Goal: Task Accomplishment & Management: Manage account settings

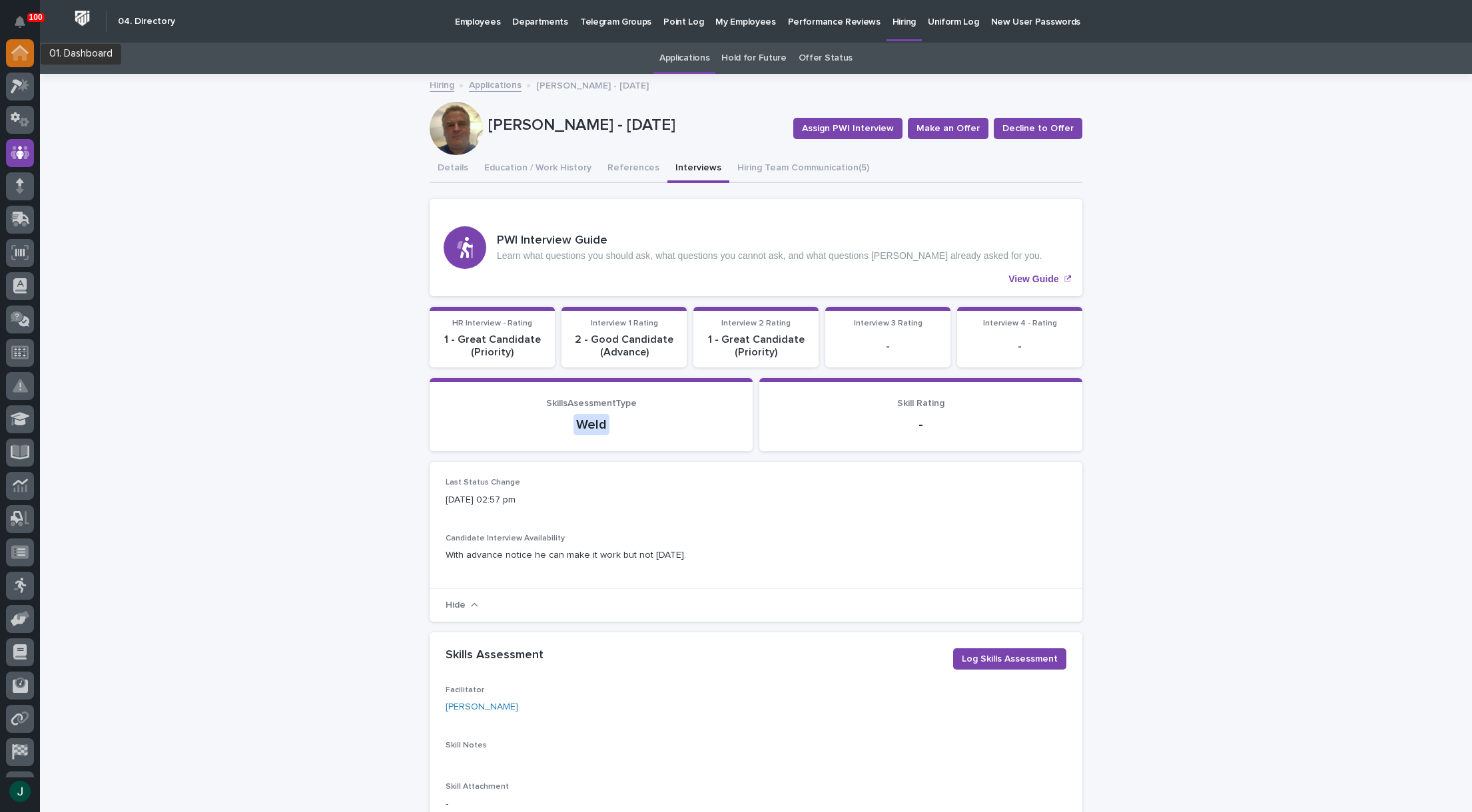
click at [10, 53] on div at bounding box center [20, 53] width 28 height 28
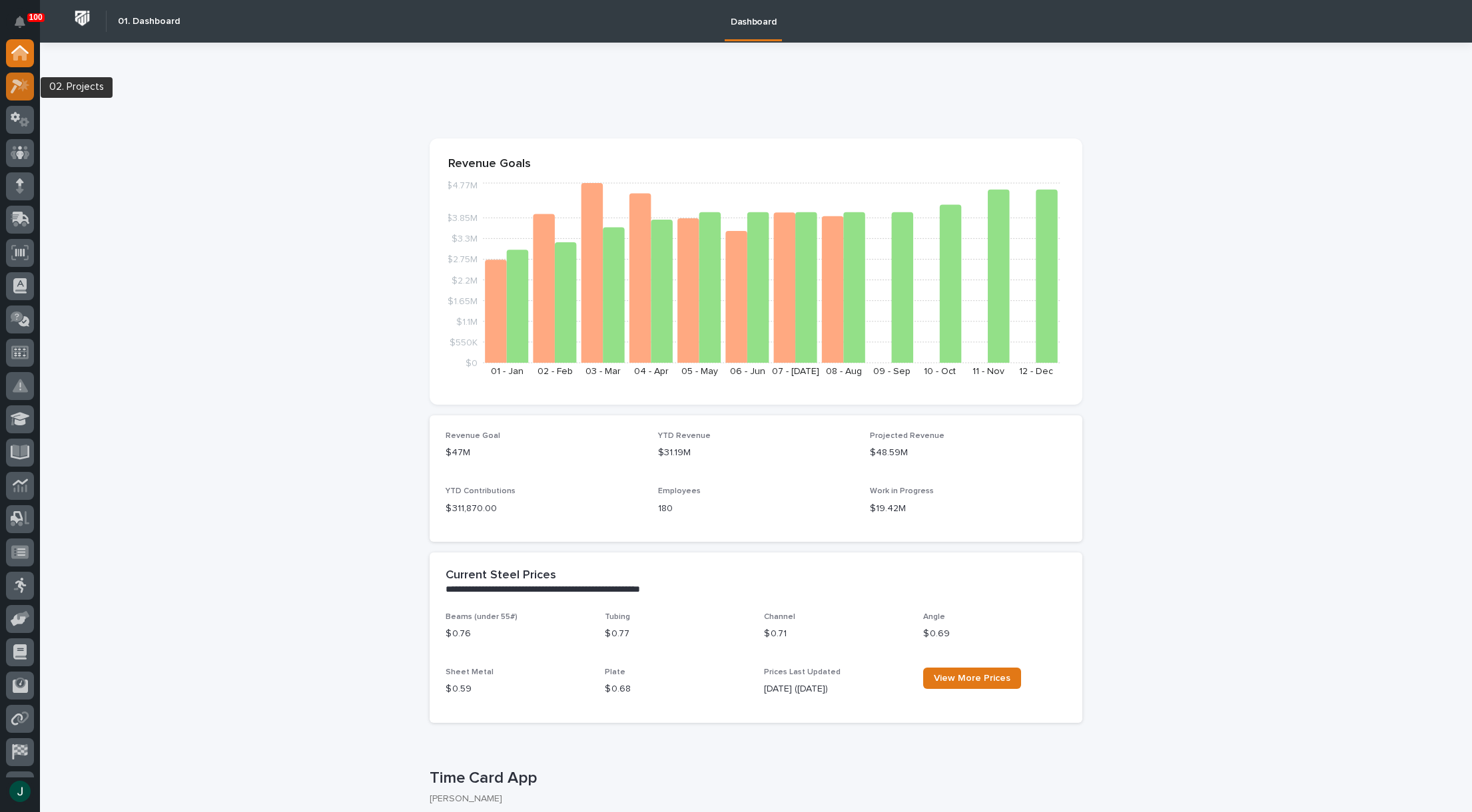
click at [27, 95] on div at bounding box center [20, 87] width 28 height 28
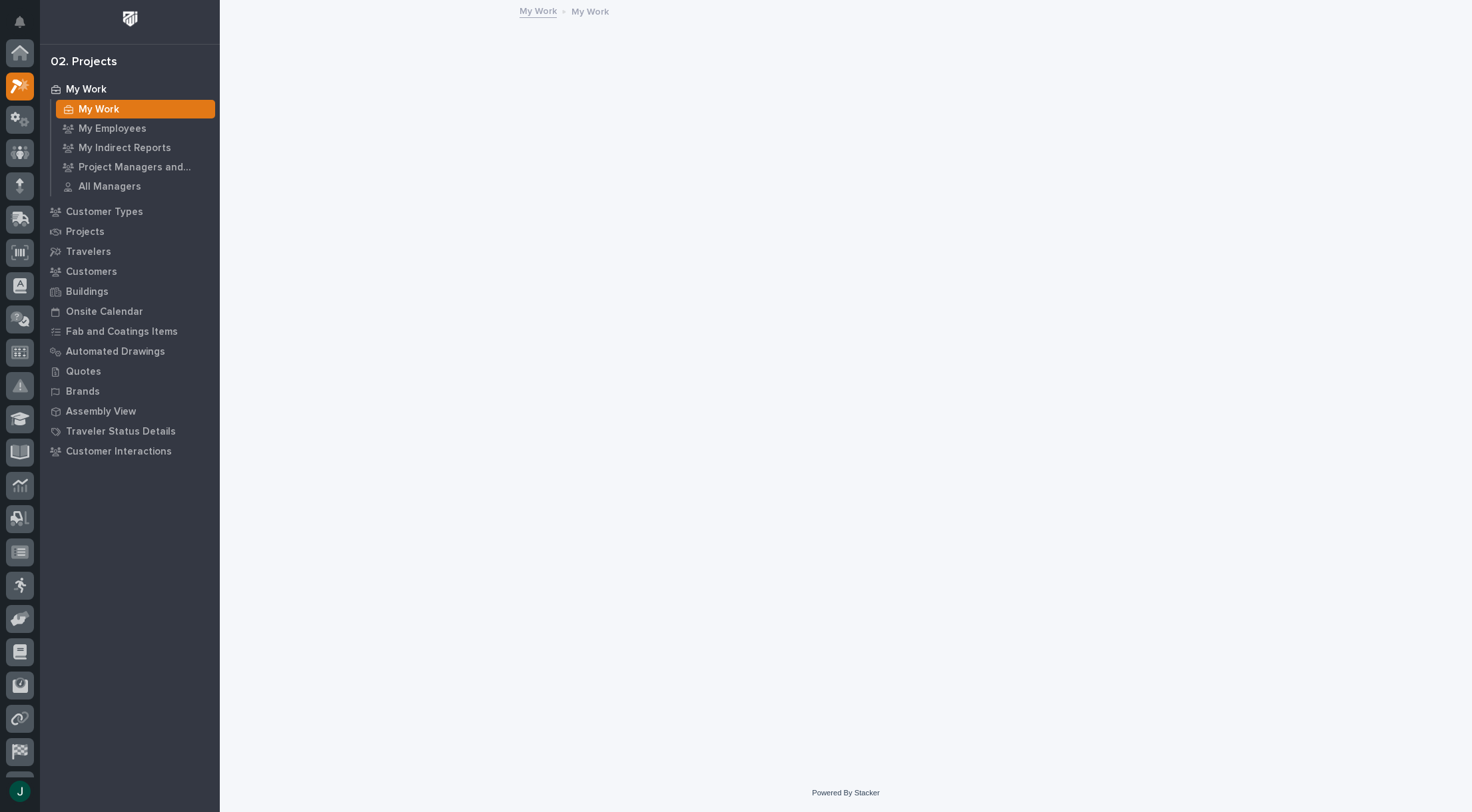
scroll to position [33, 0]
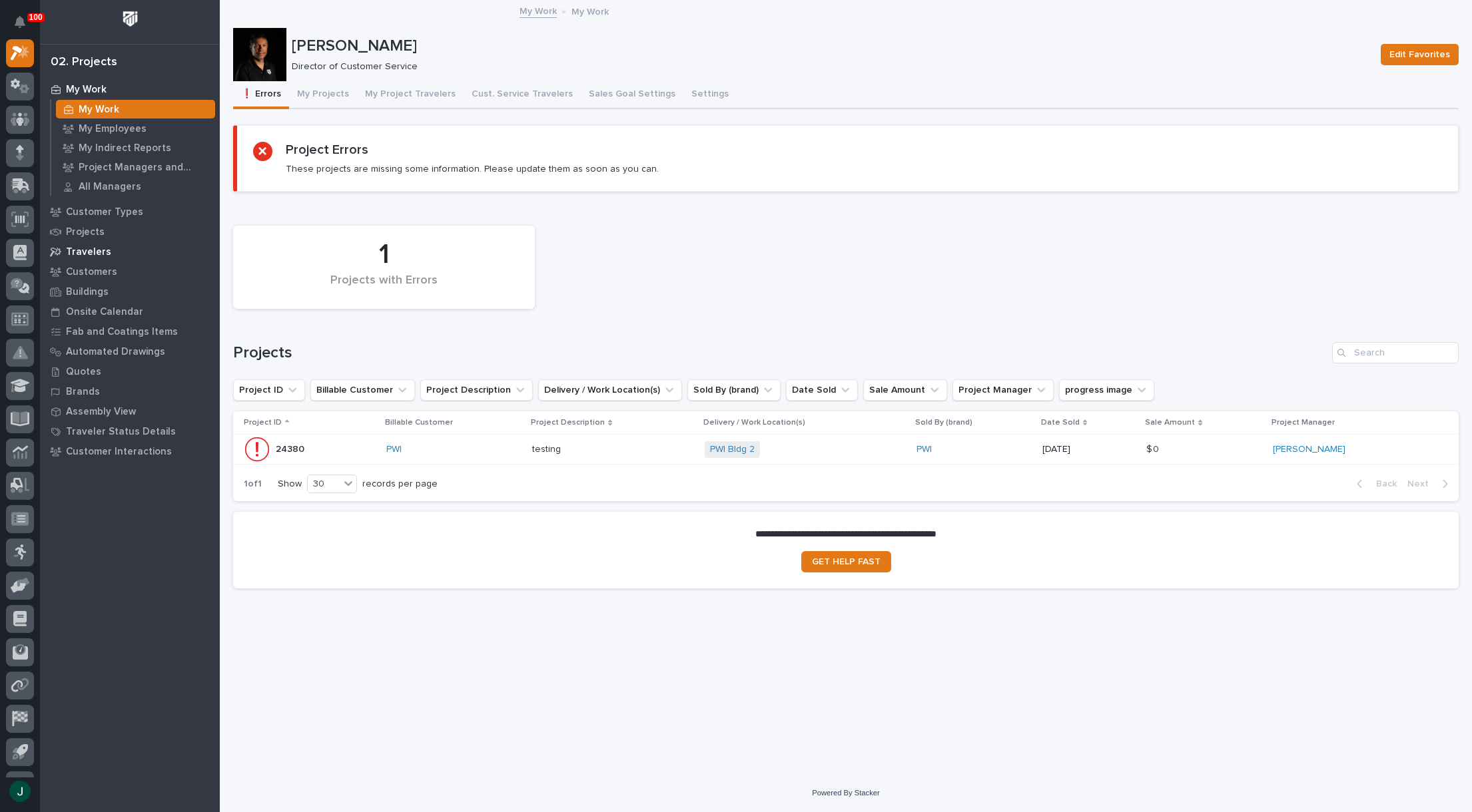
click at [95, 250] on p "Travelers" at bounding box center [89, 253] width 45 height 12
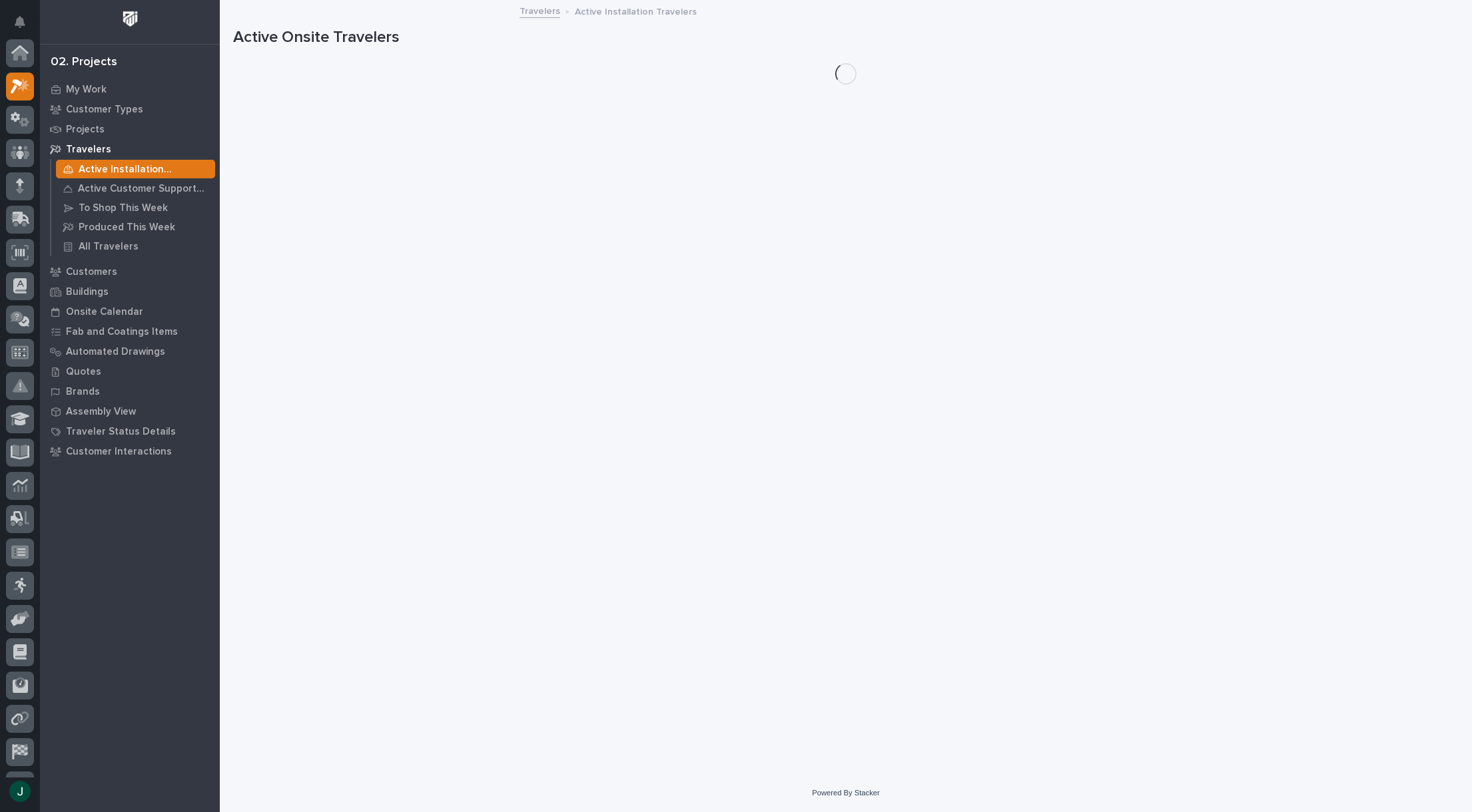
scroll to position [33, 0]
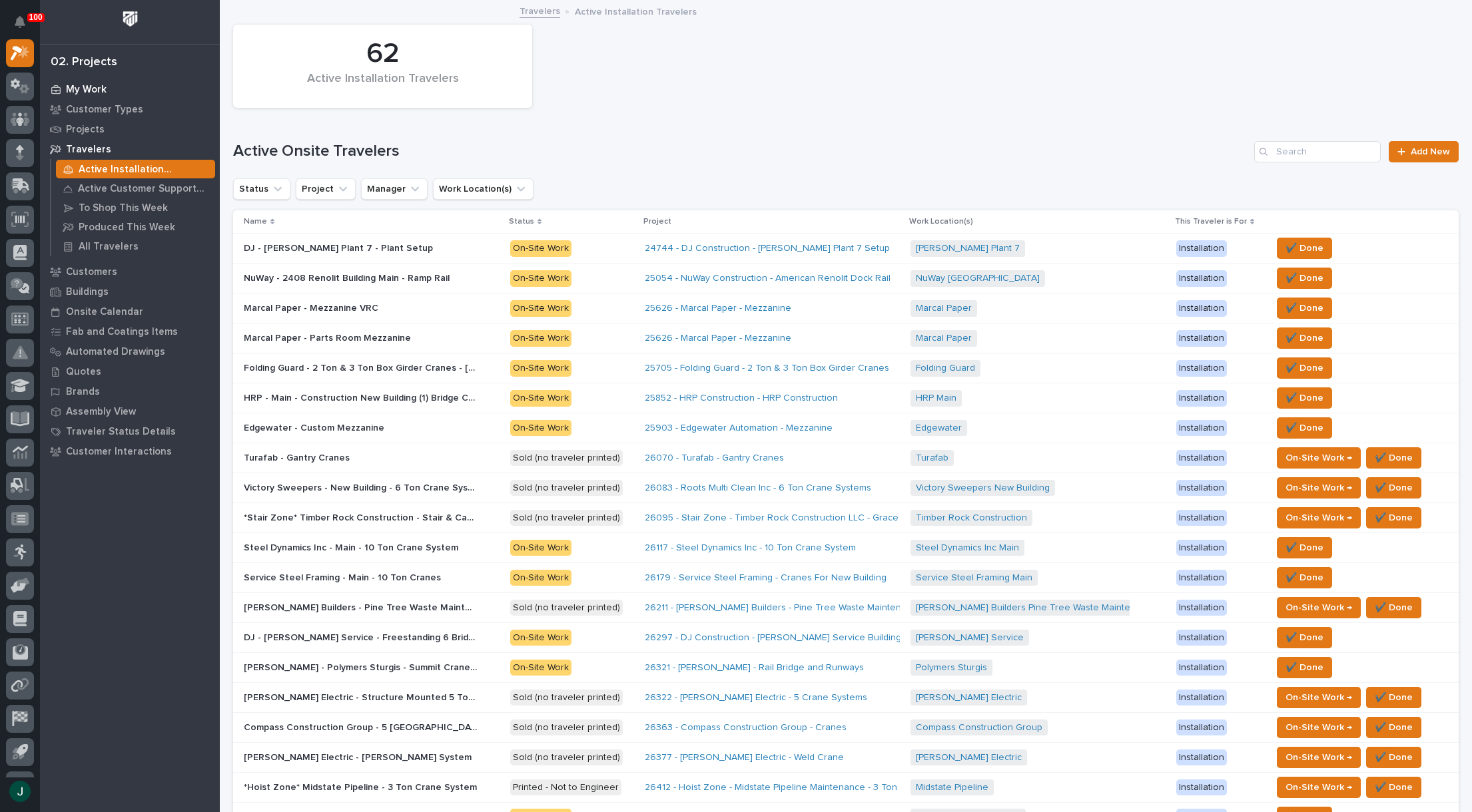
click at [80, 93] on p "My Work" at bounding box center [86, 90] width 41 height 12
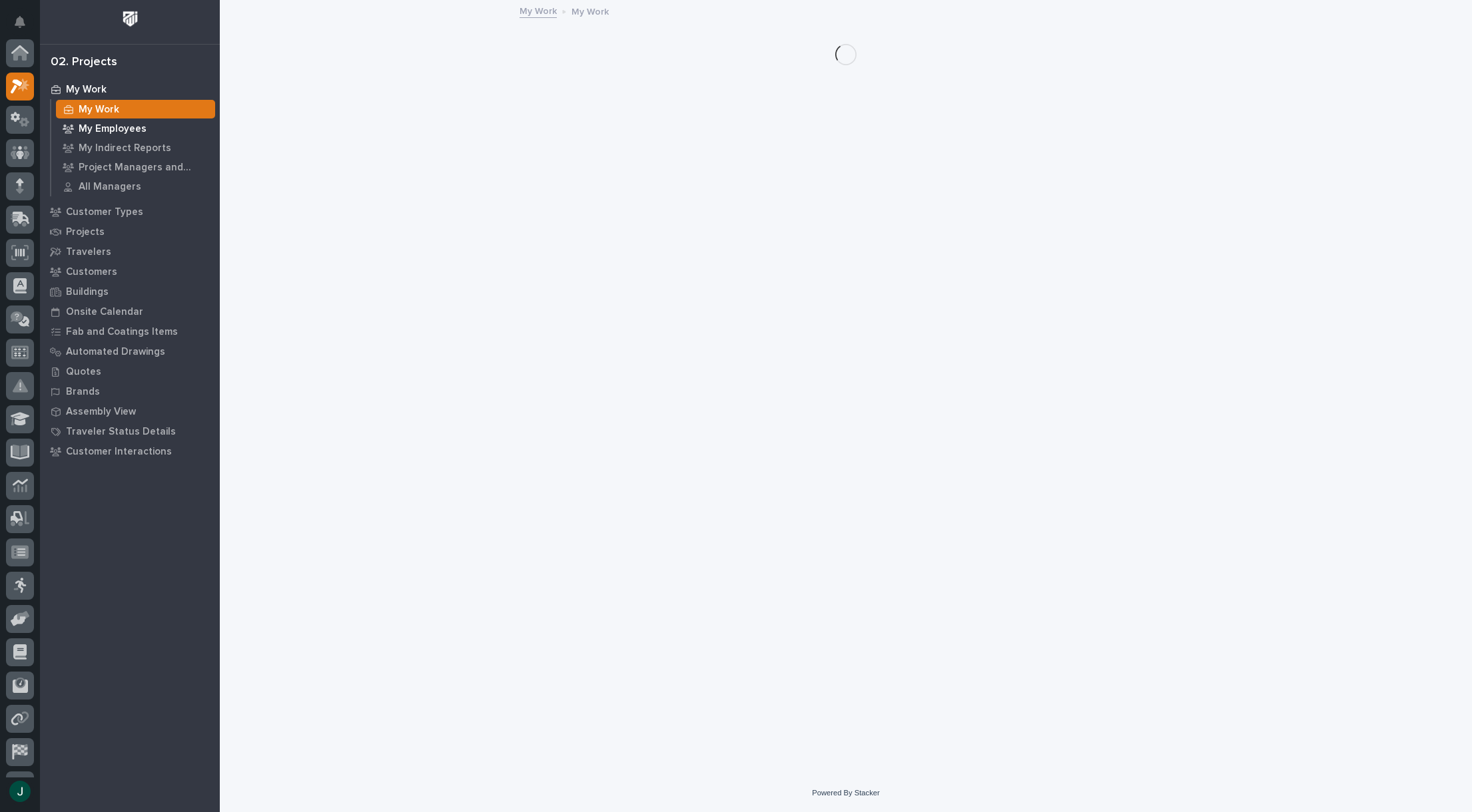
scroll to position [33, 0]
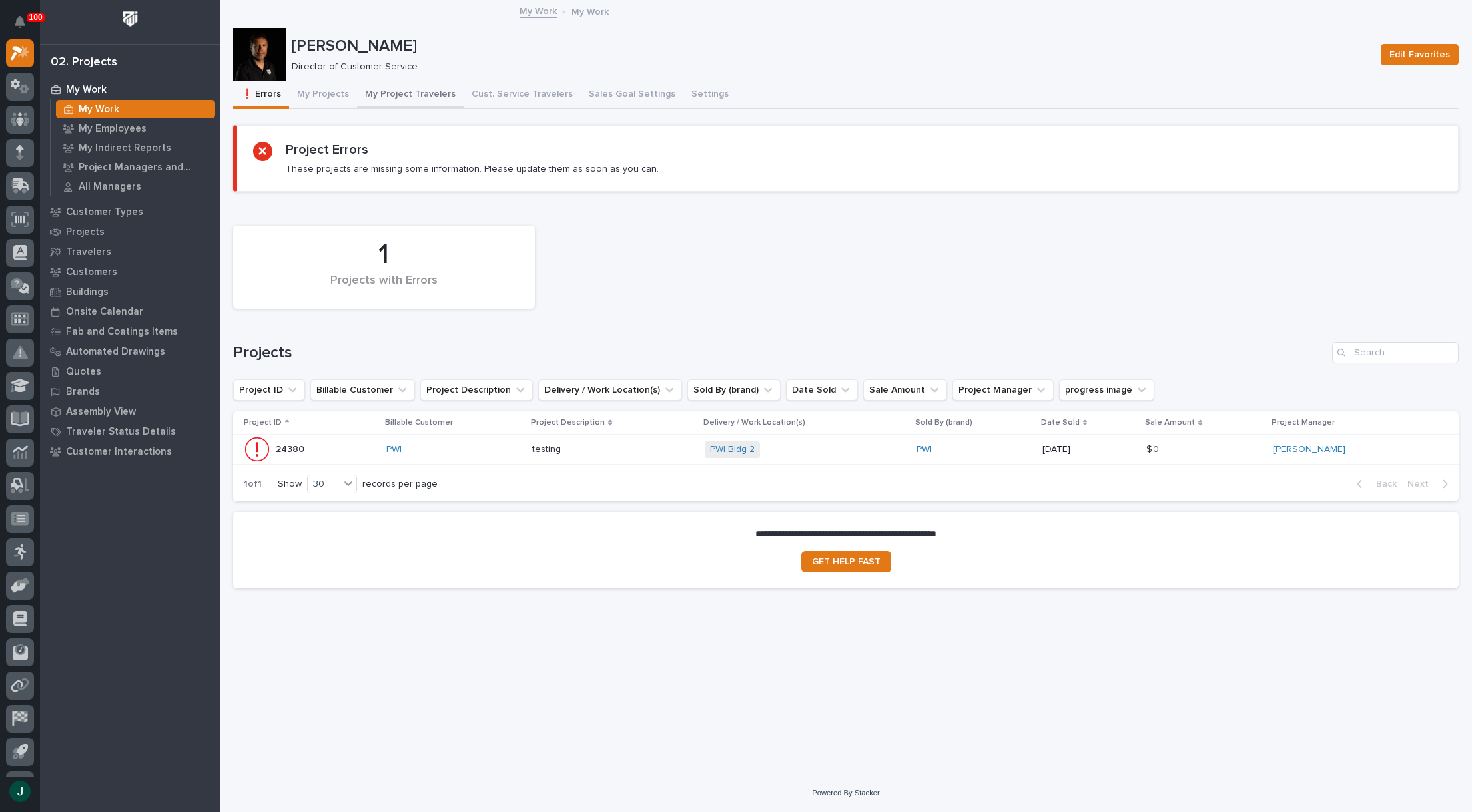
click at [399, 89] on button "My Project Travelers" at bounding box center [410, 96] width 107 height 28
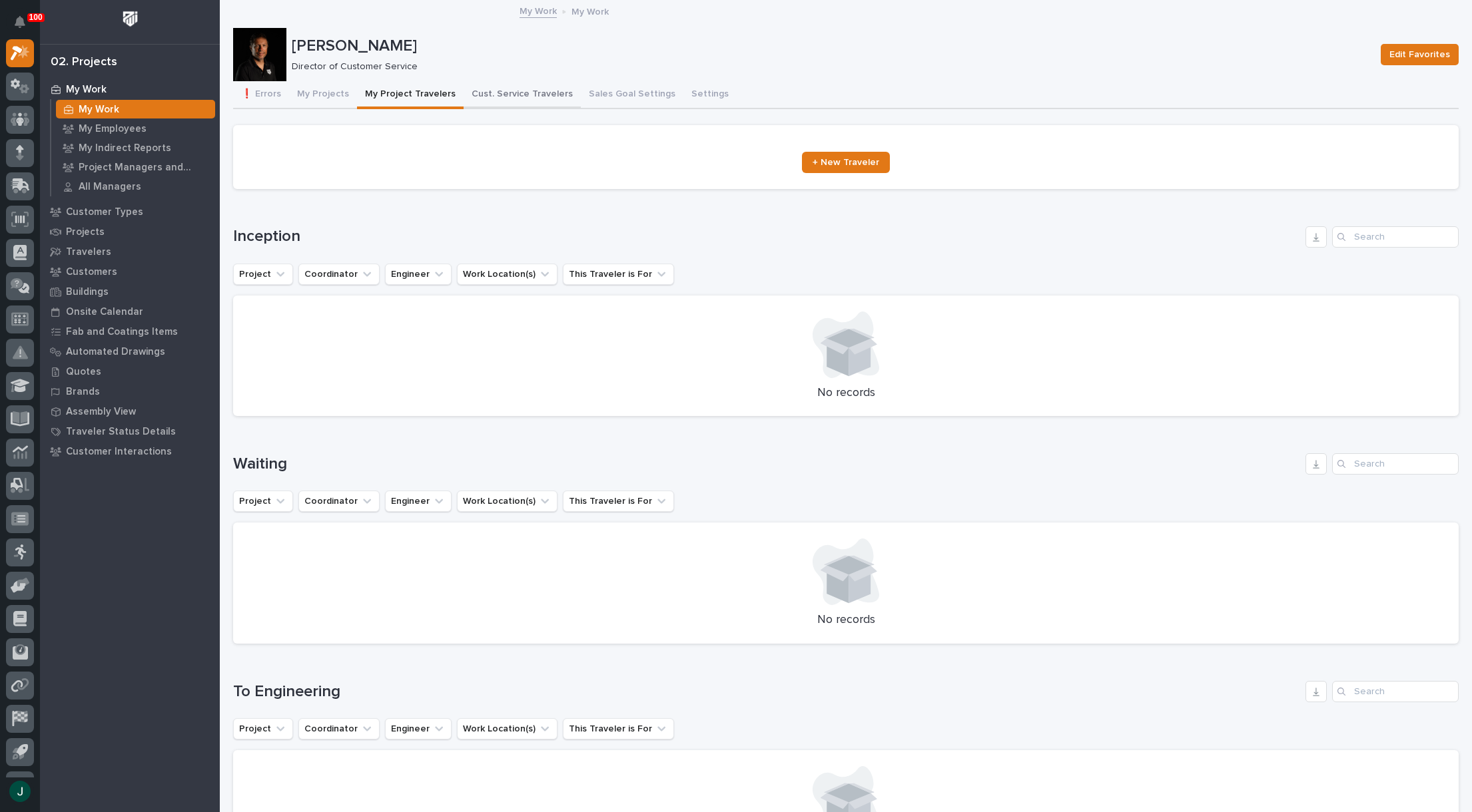
click at [549, 98] on button "Cust. Service Travelers" at bounding box center [522, 96] width 117 height 28
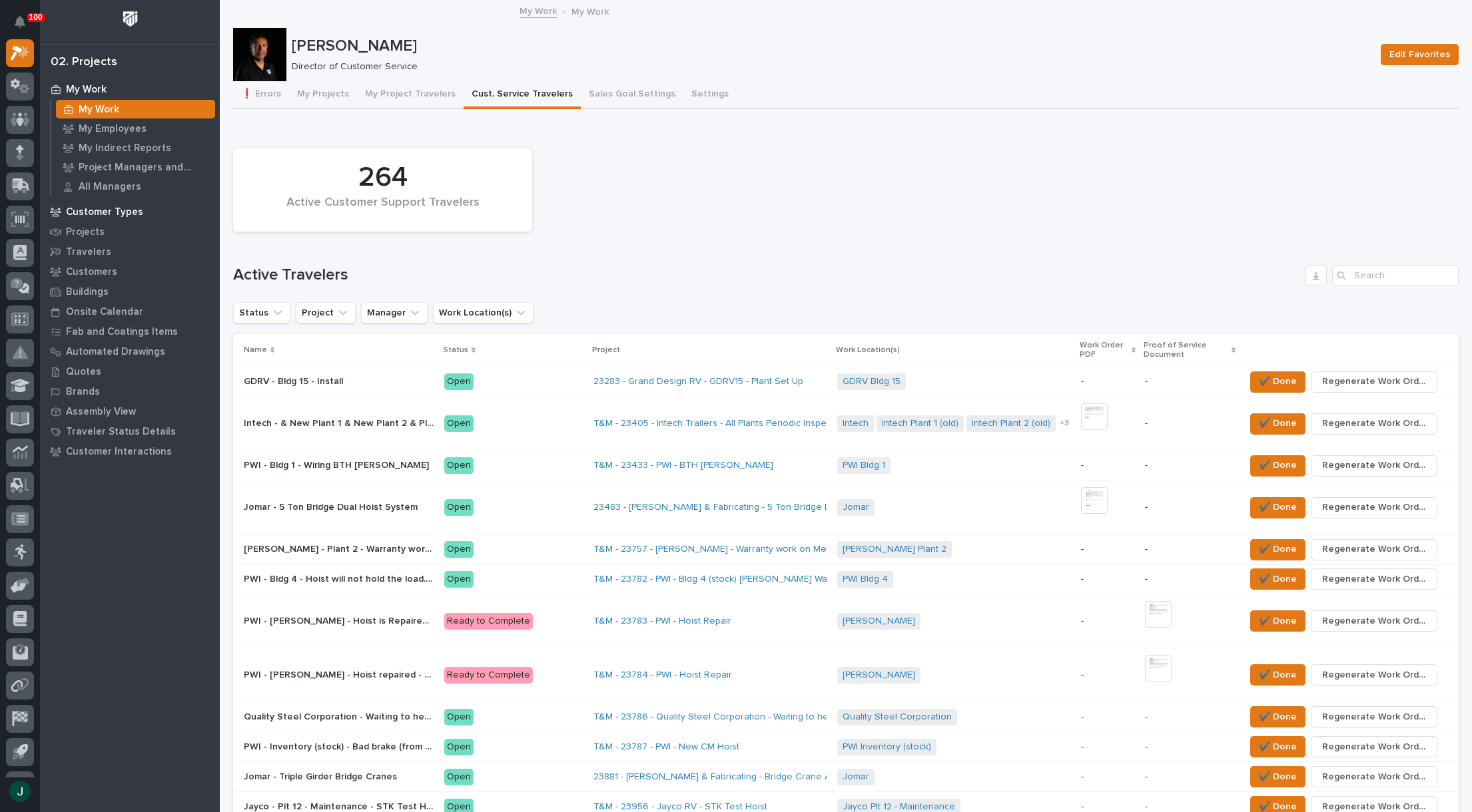
click at [96, 213] on p "Customer Types" at bounding box center [104, 213] width 77 height 12
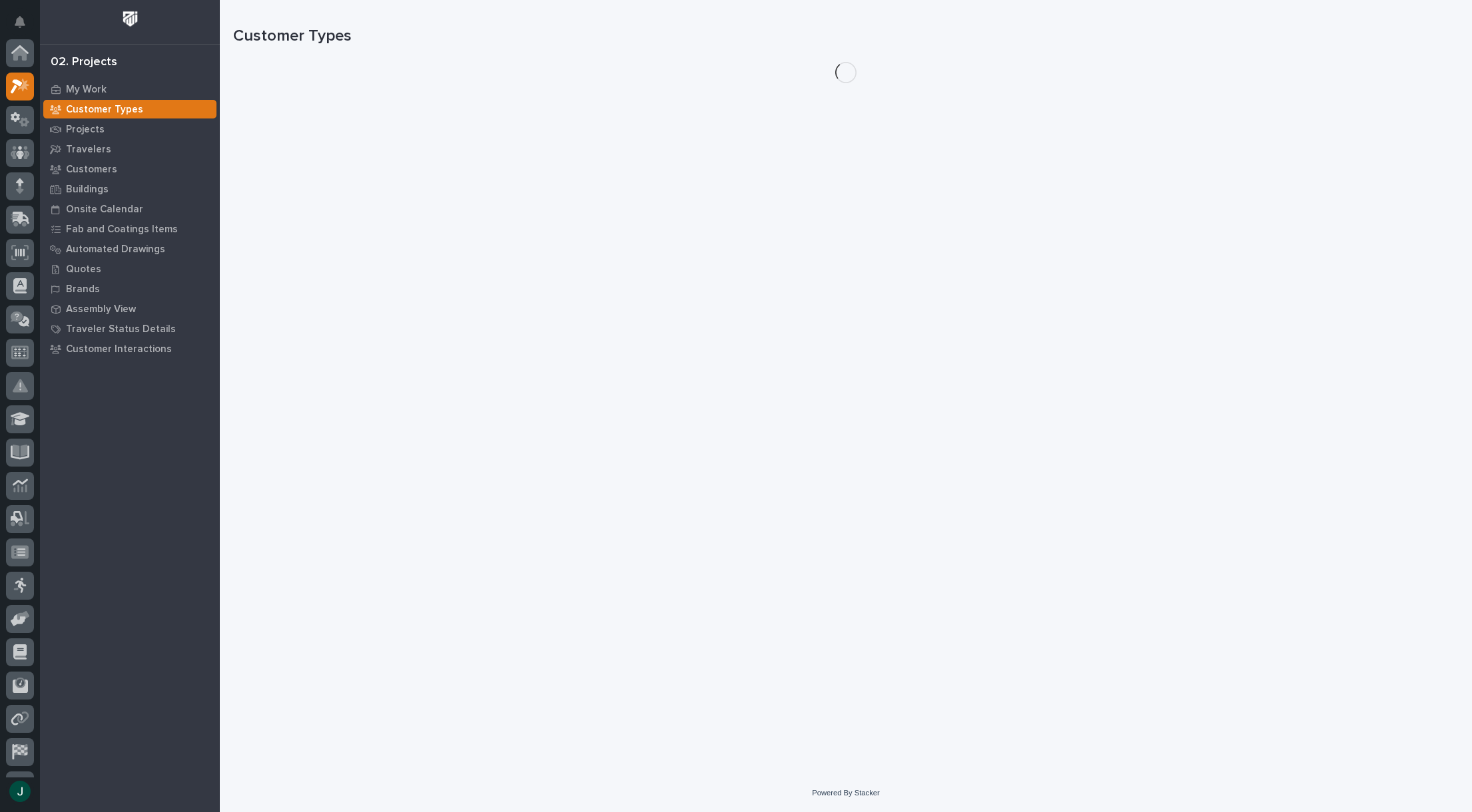
scroll to position [33, 0]
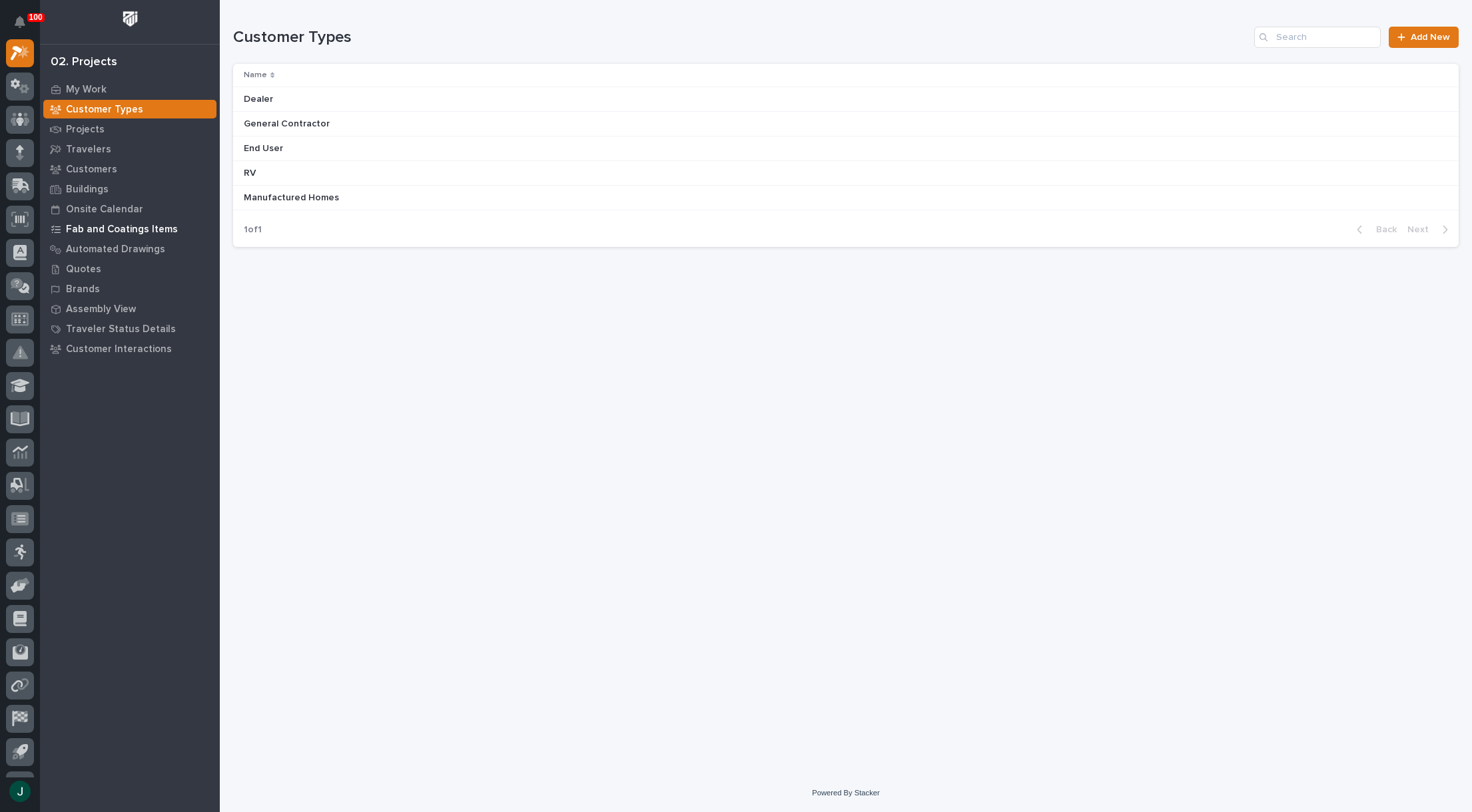
click at [107, 227] on p "Fab and Coatings Items" at bounding box center [122, 230] width 112 height 12
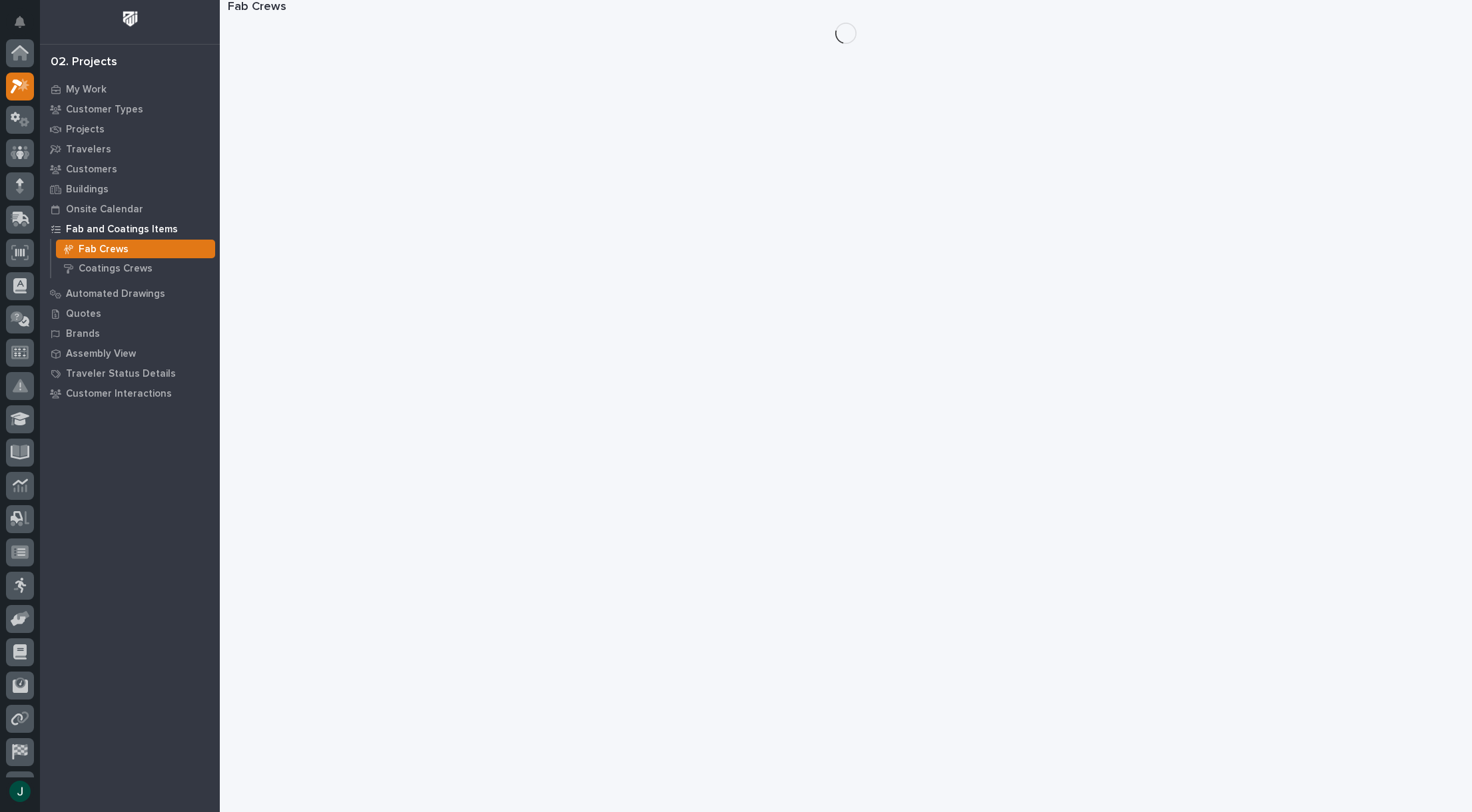
scroll to position [33, 0]
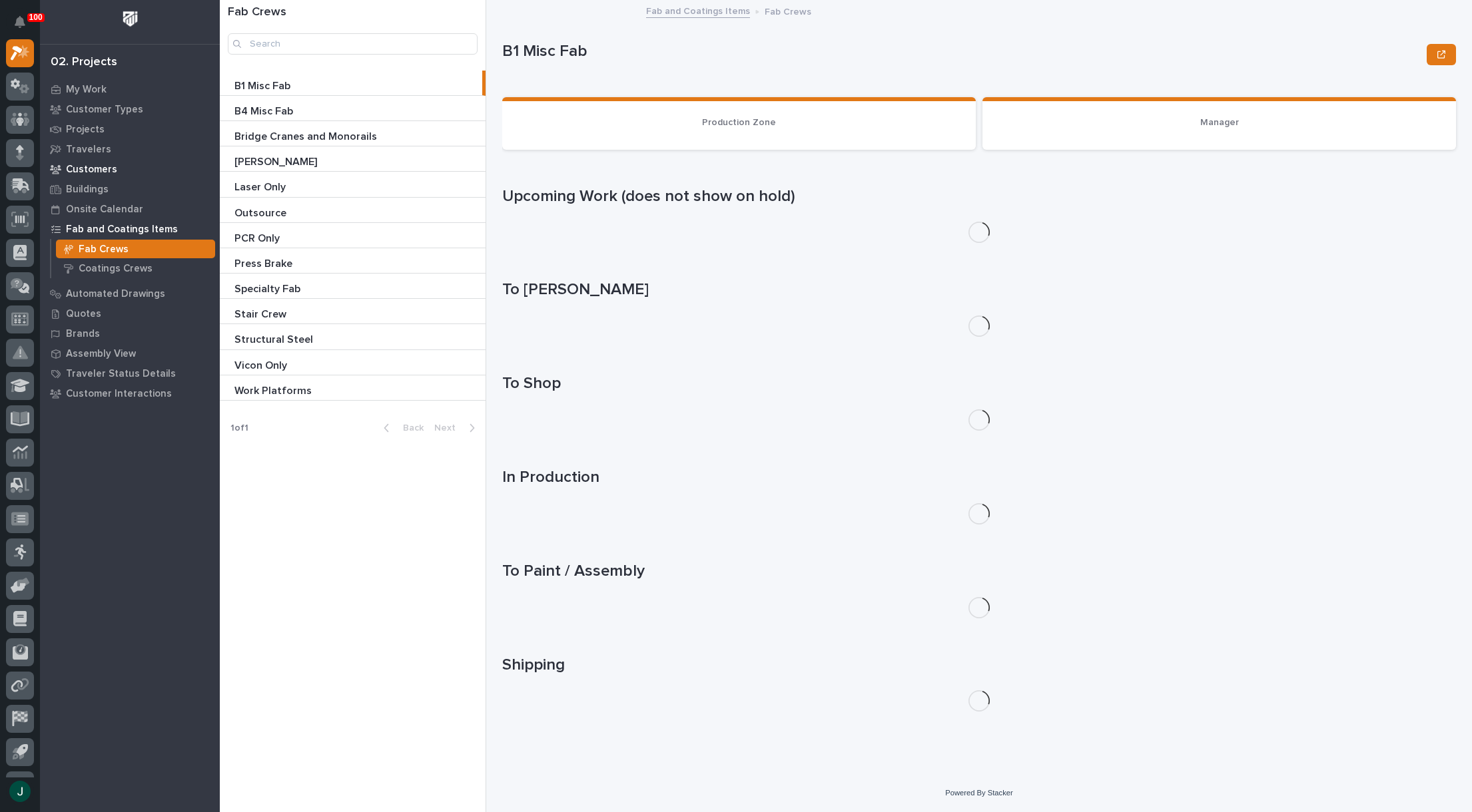
click at [88, 171] on p "Customers" at bounding box center [91, 170] width 51 height 12
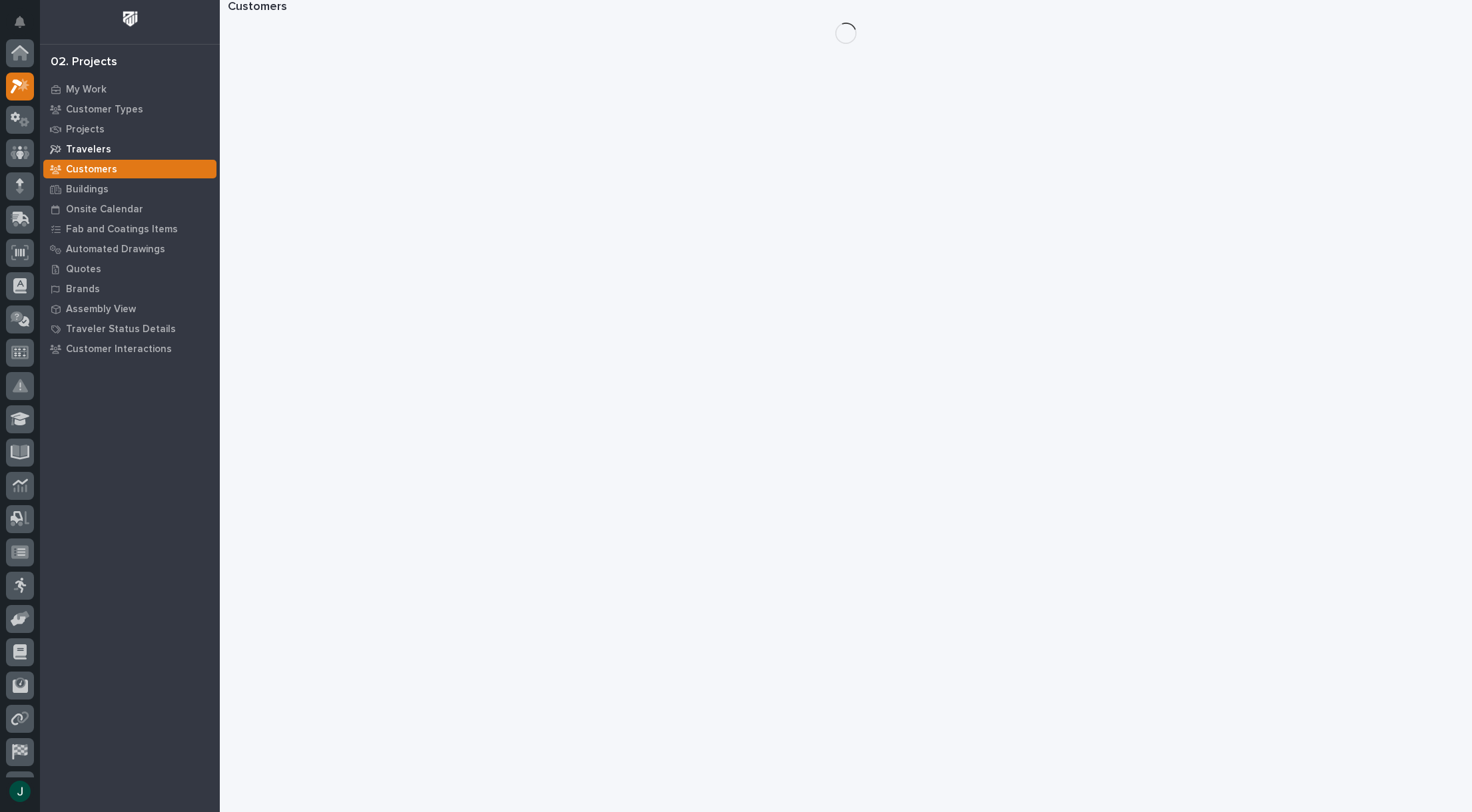
scroll to position [33, 0]
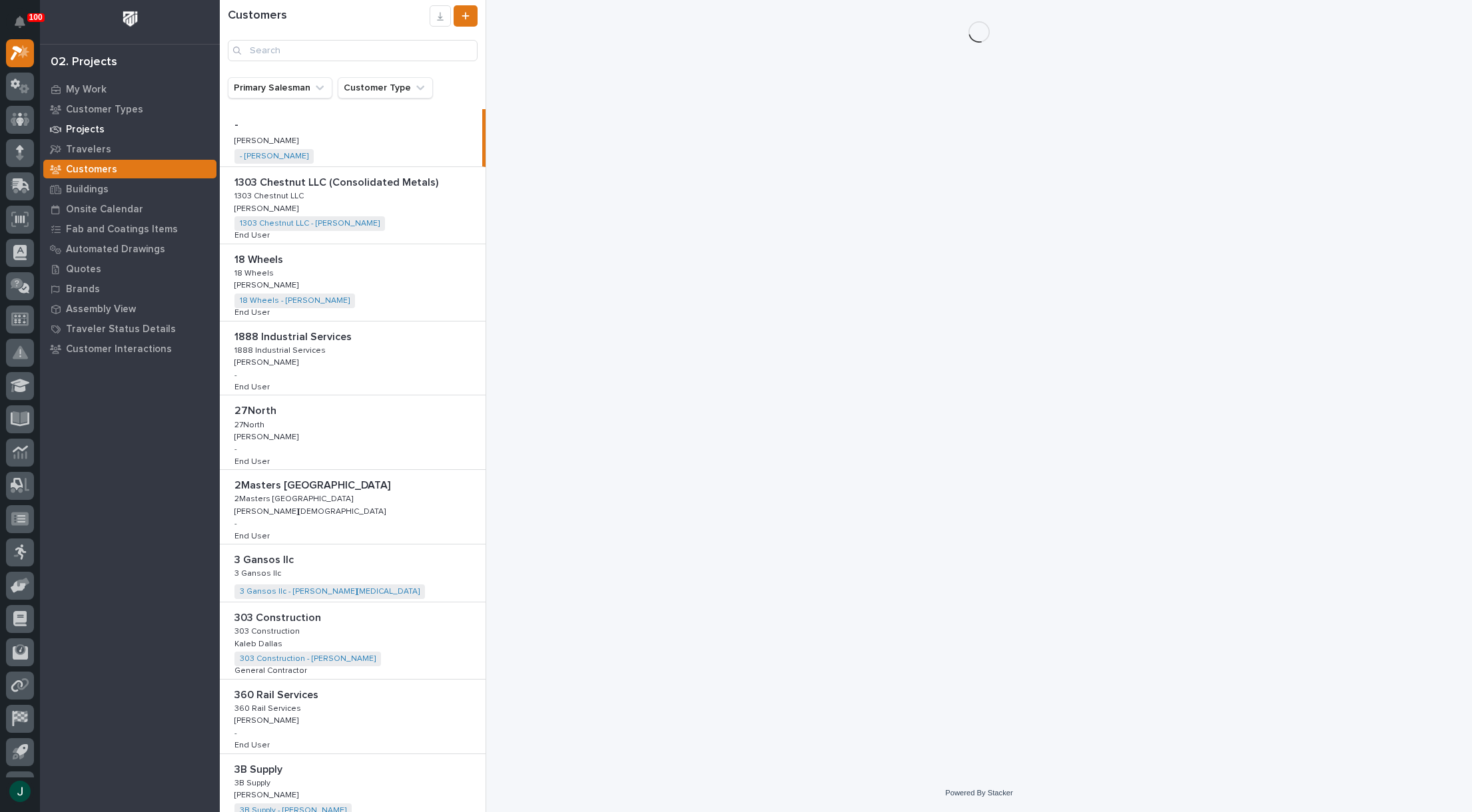
click at [82, 125] on p "Projects" at bounding box center [85, 130] width 38 height 12
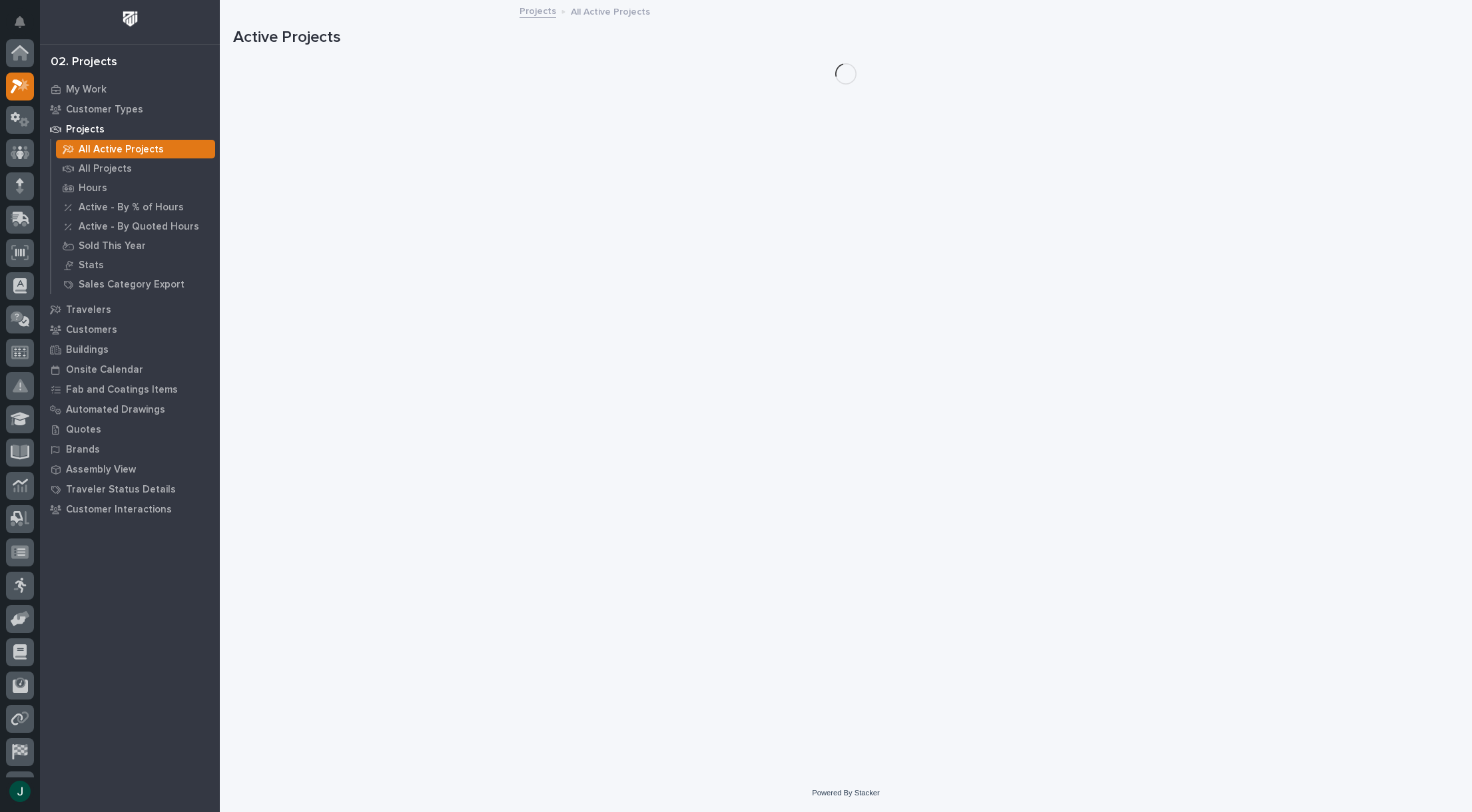
scroll to position [33, 0]
click at [82, 125] on p "Projects" at bounding box center [85, 130] width 38 height 12
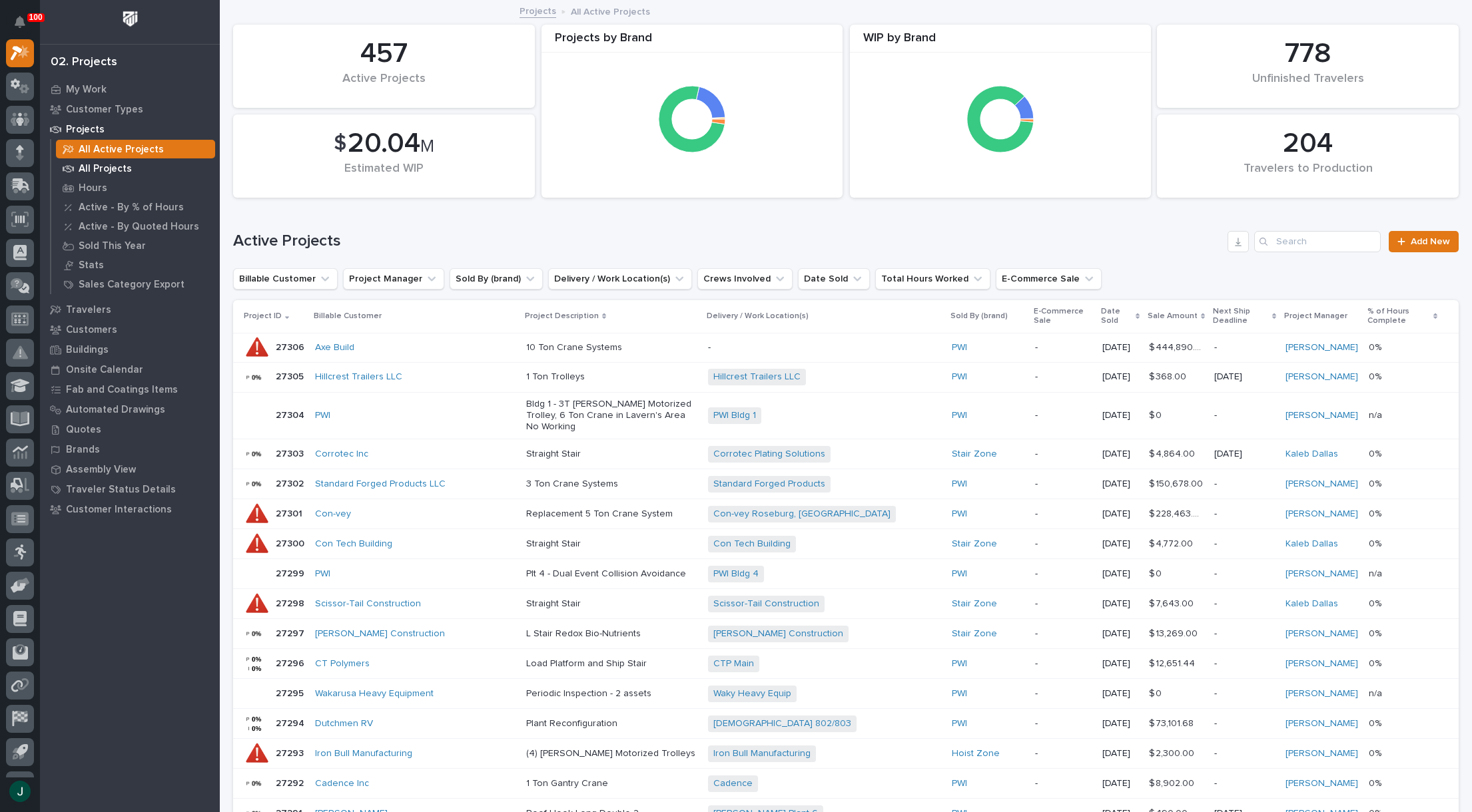
click at [99, 167] on p "All Projects" at bounding box center [104, 169] width 53 height 12
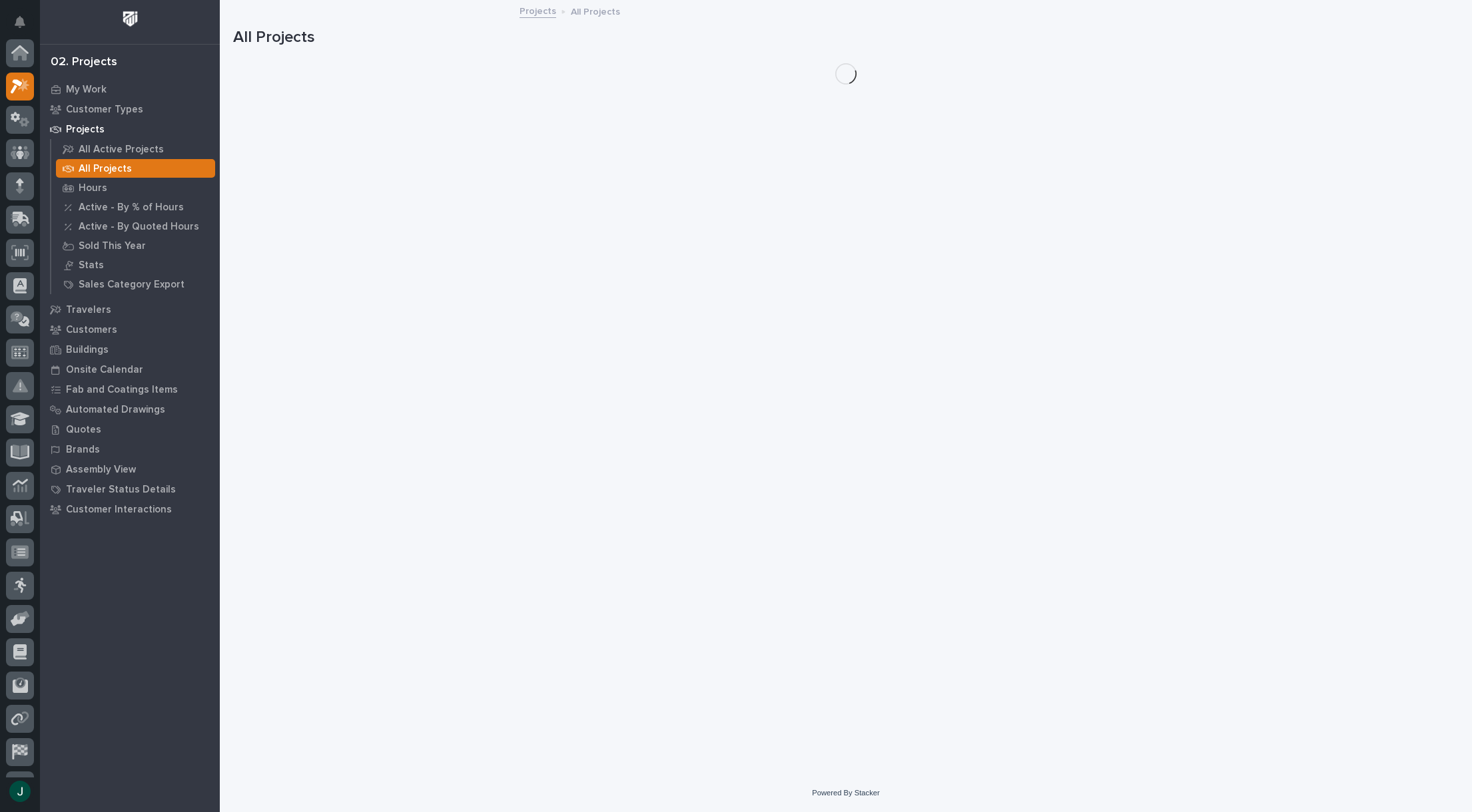
scroll to position [33, 0]
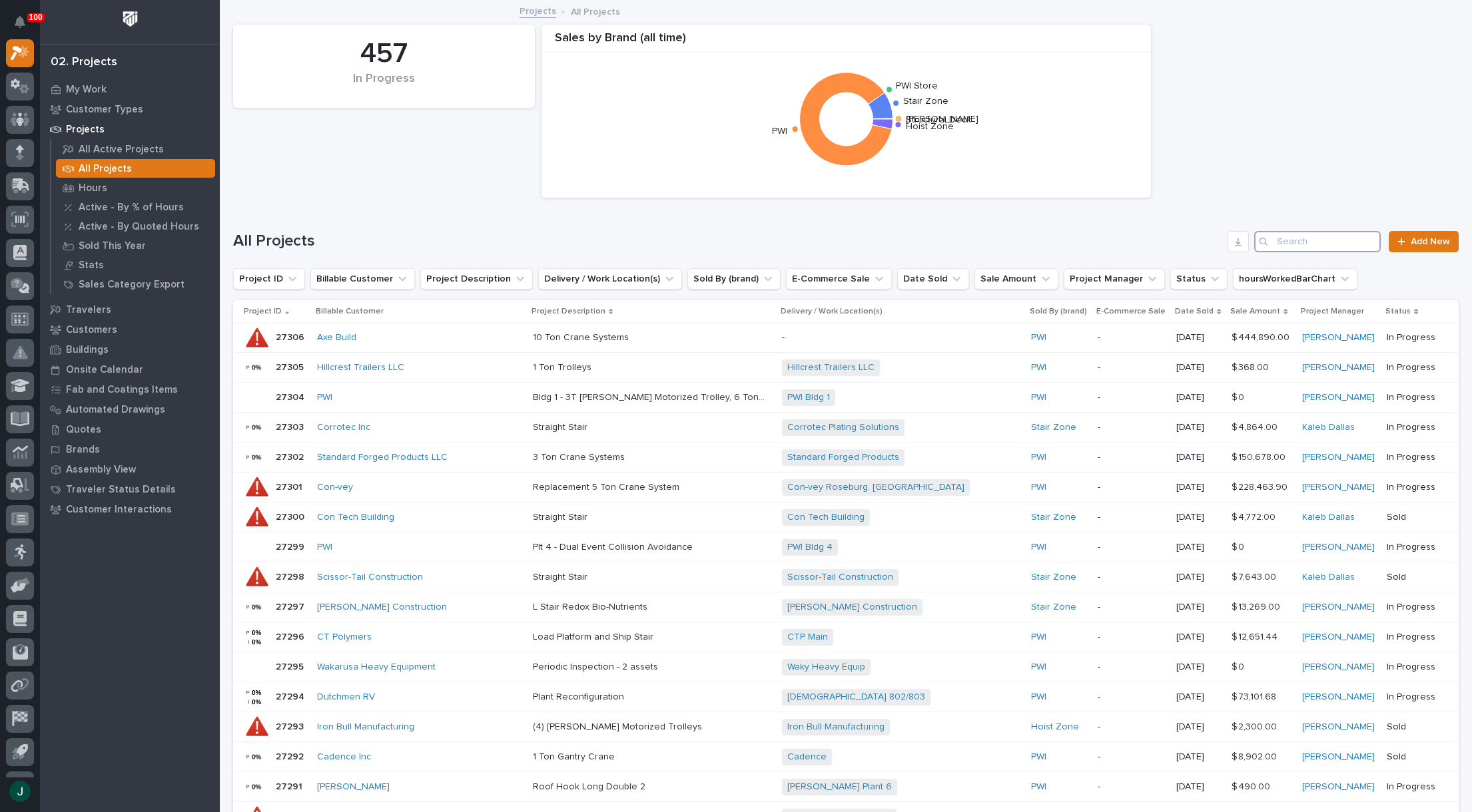
click at [1293, 241] on input "Search" at bounding box center [1317, 241] width 127 height 22
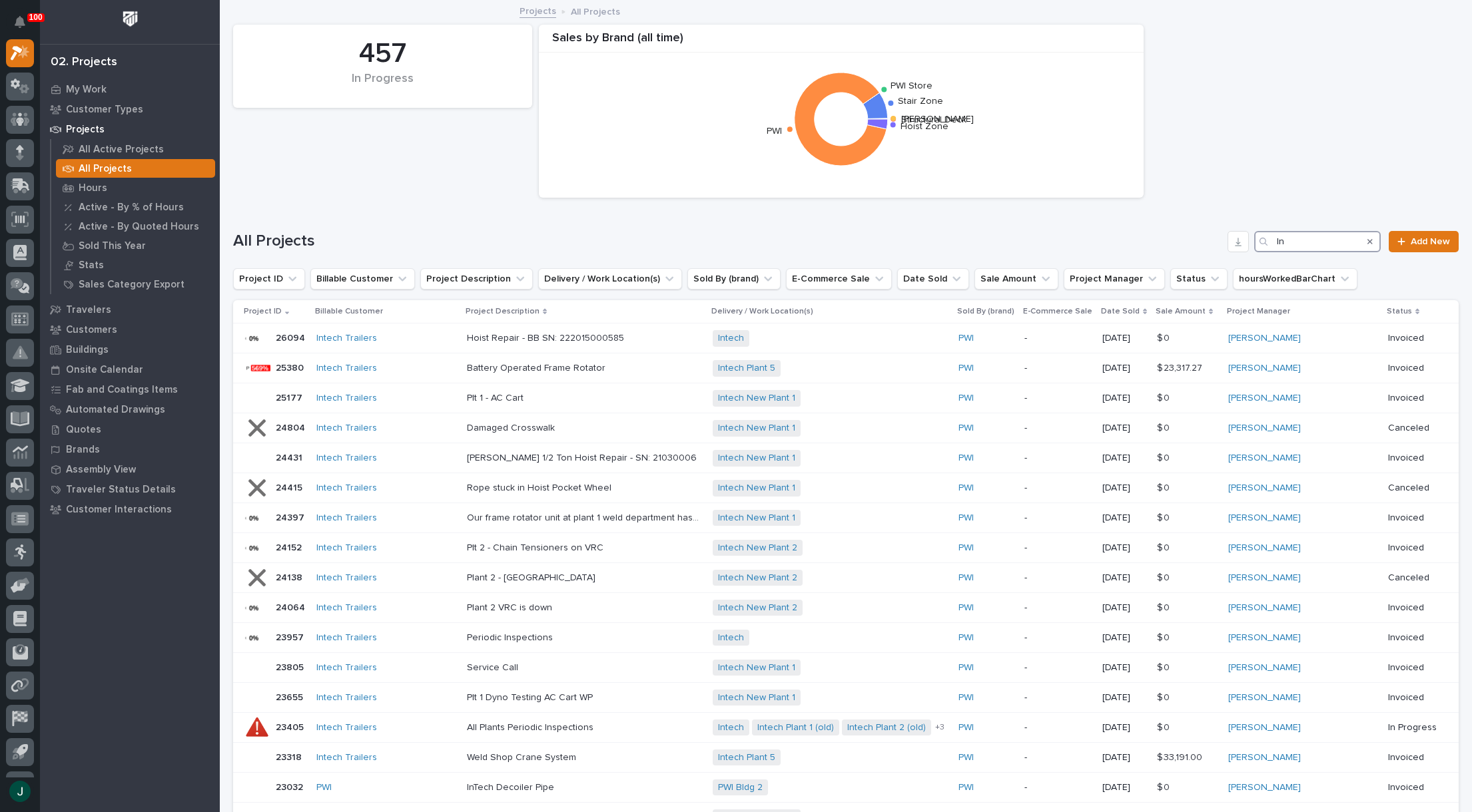
type input "I"
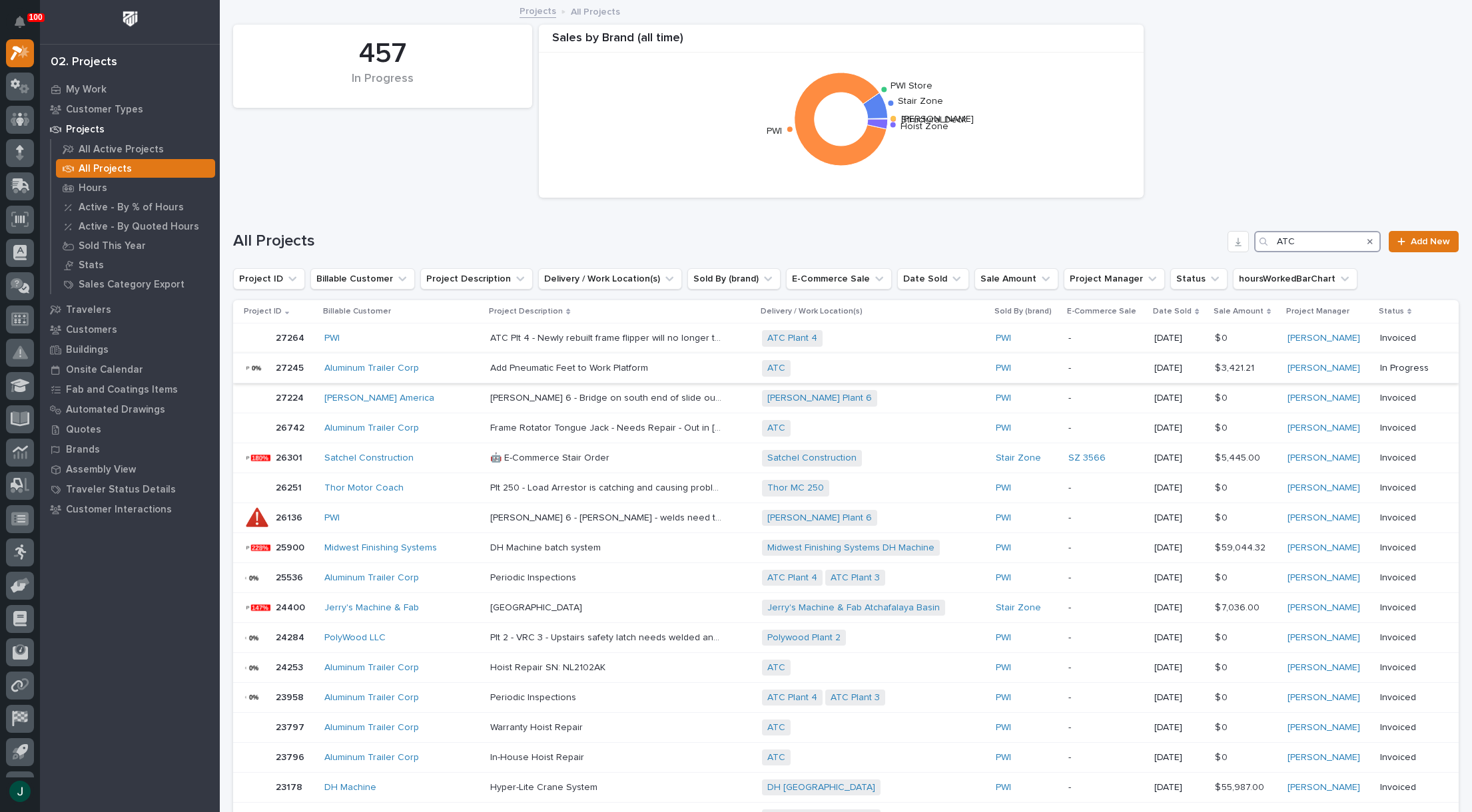
type input "ATC"
click at [590, 366] on p "Add Pneumatic Feet to Work Platform" at bounding box center [570, 367] width 161 height 14
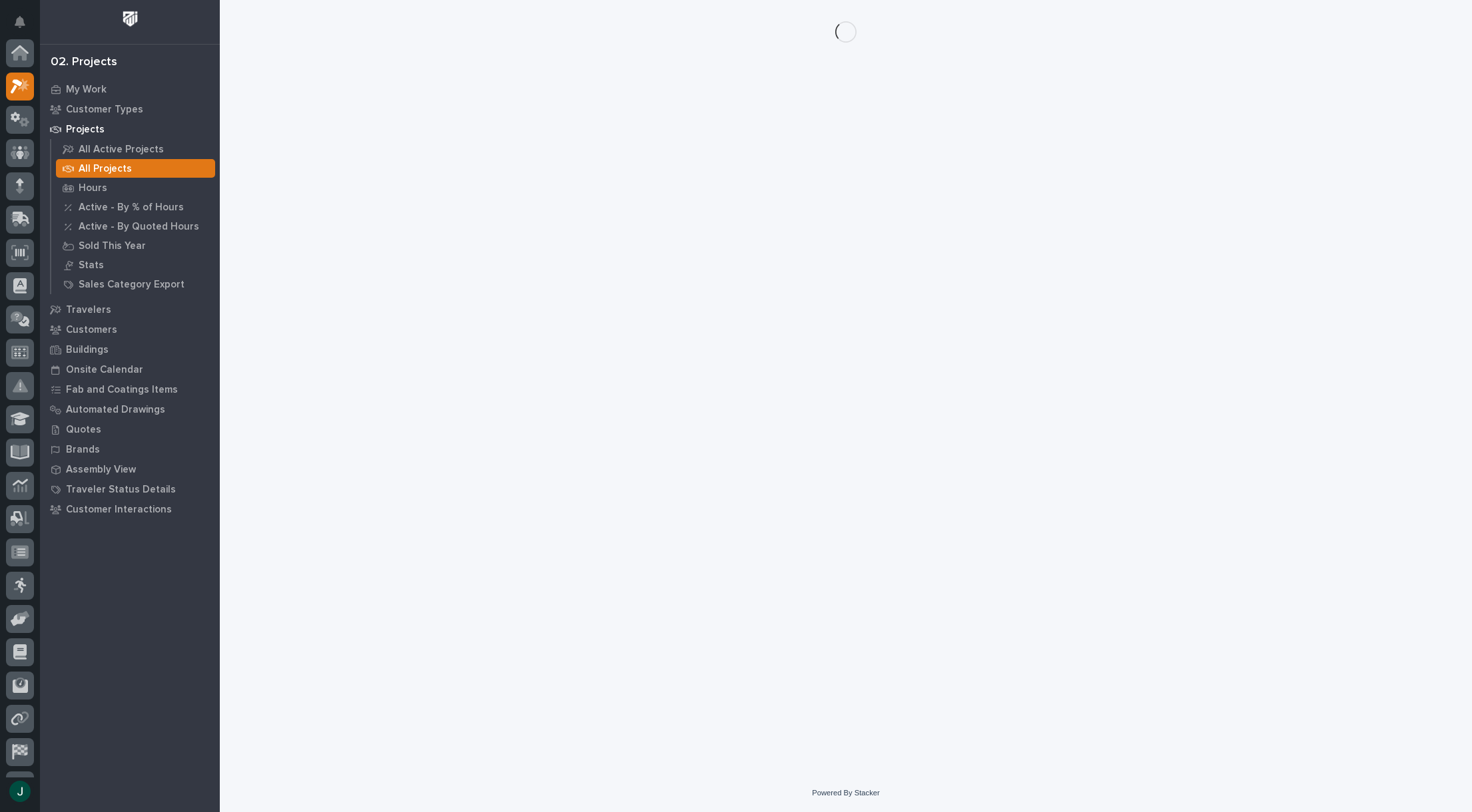
scroll to position [33, 0]
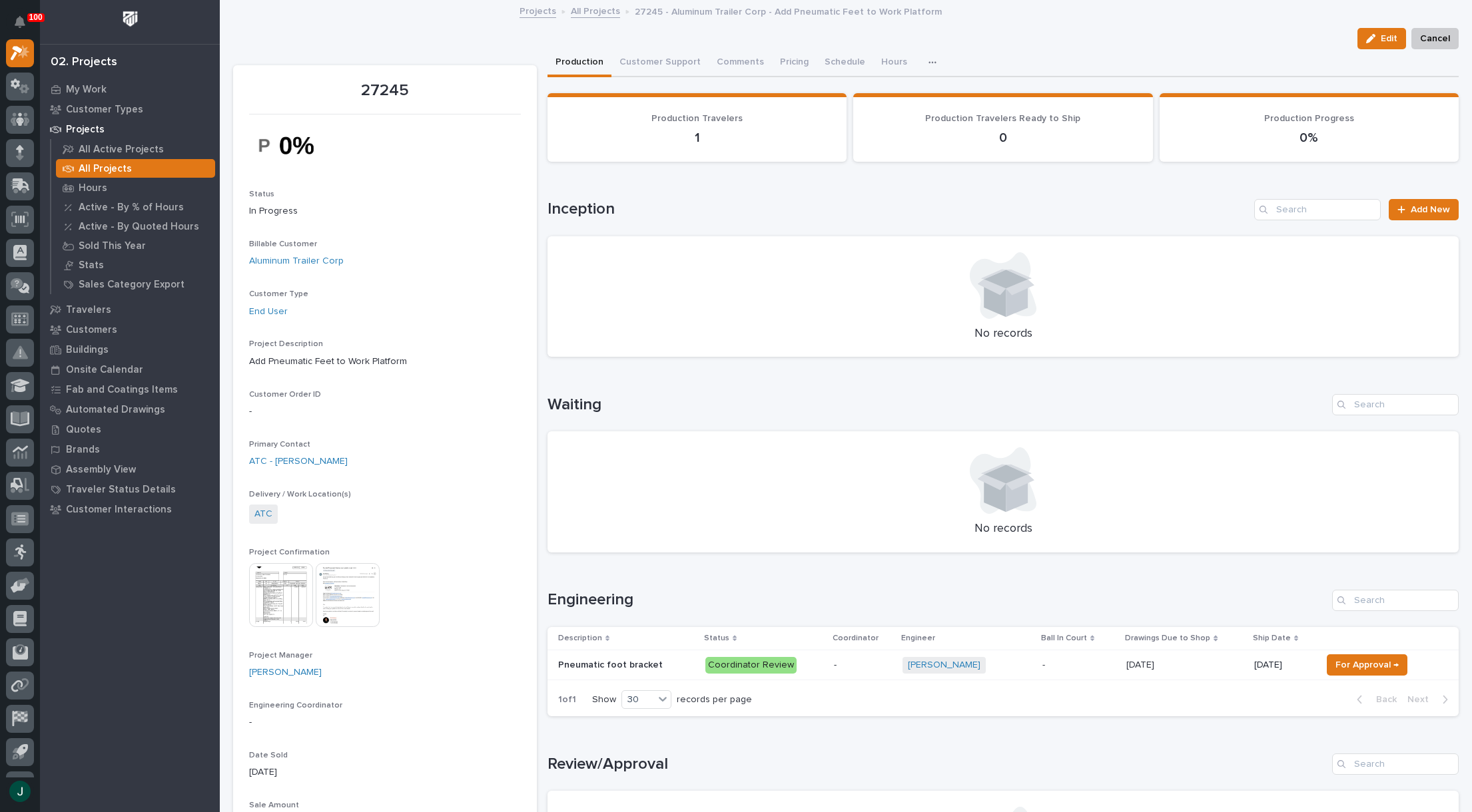
click at [600, 667] on p "Pneumatic foot bracket" at bounding box center [611, 664] width 107 height 14
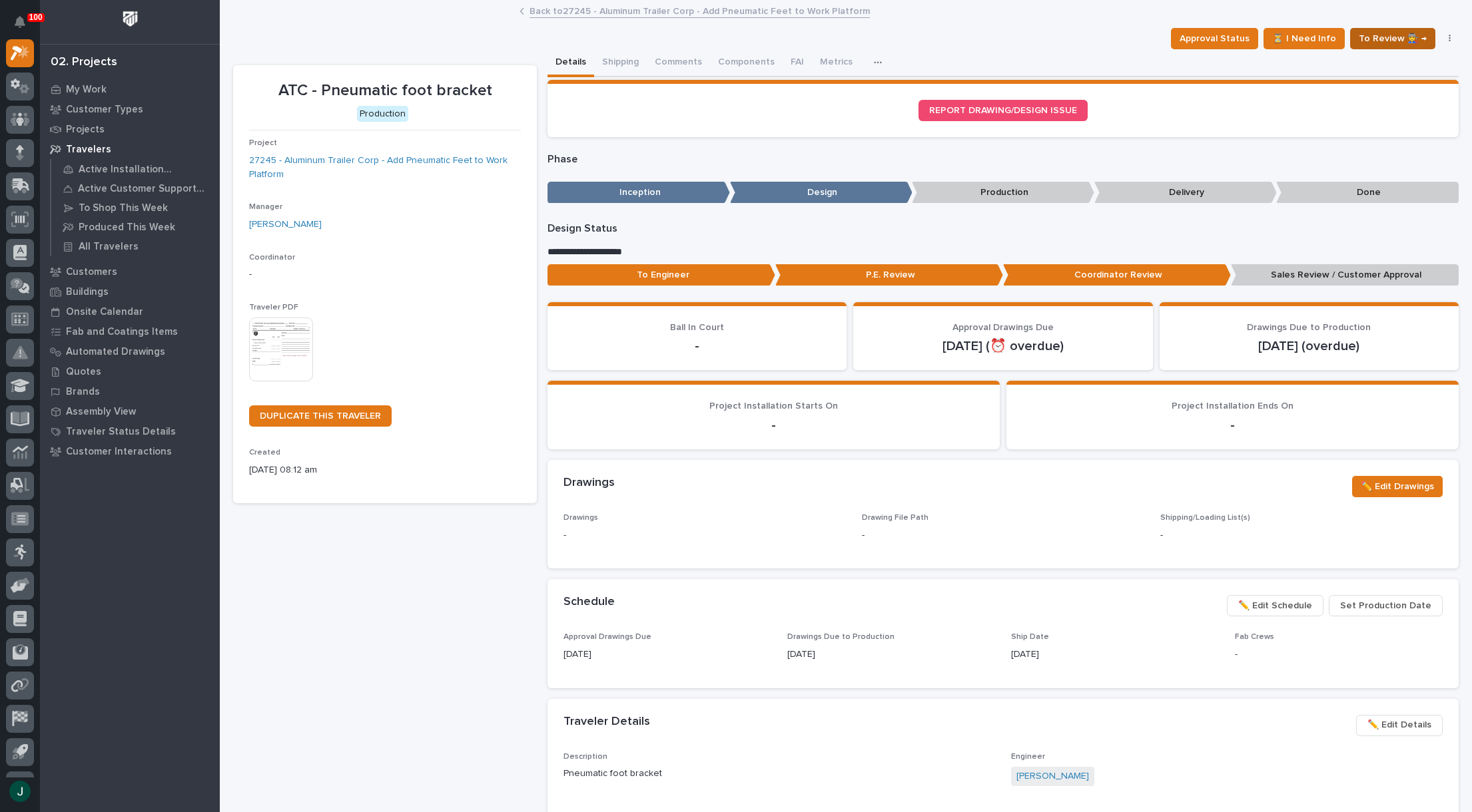
click at [1397, 38] on span "To Review 👨‍🏭 →" at bounding box center [1393, 38] width 68 height 16
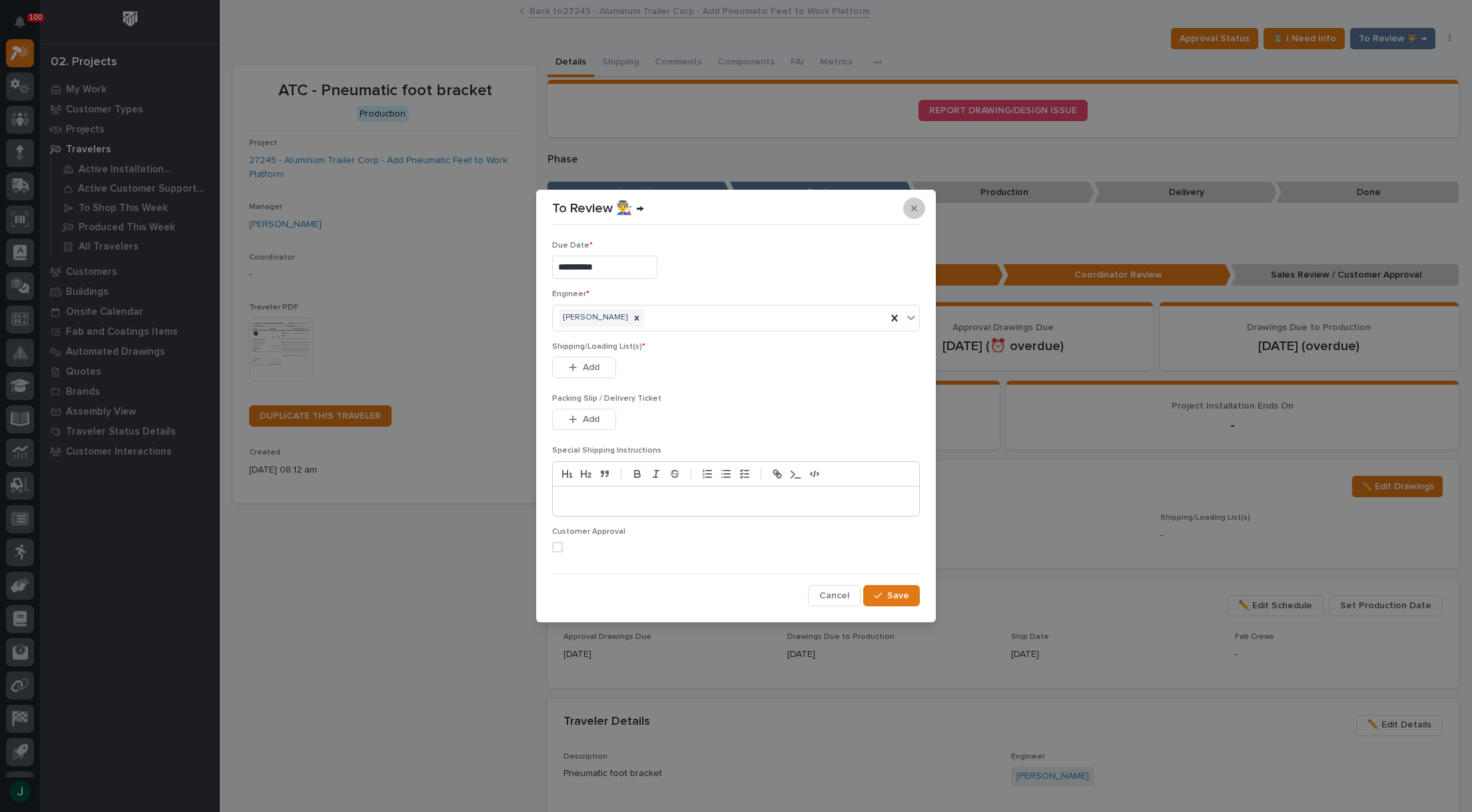
click at [913, 209] on icon "button" at bounding box center [914, 208] width 6 height 6
